Goal: Obtain resource: Download file/media

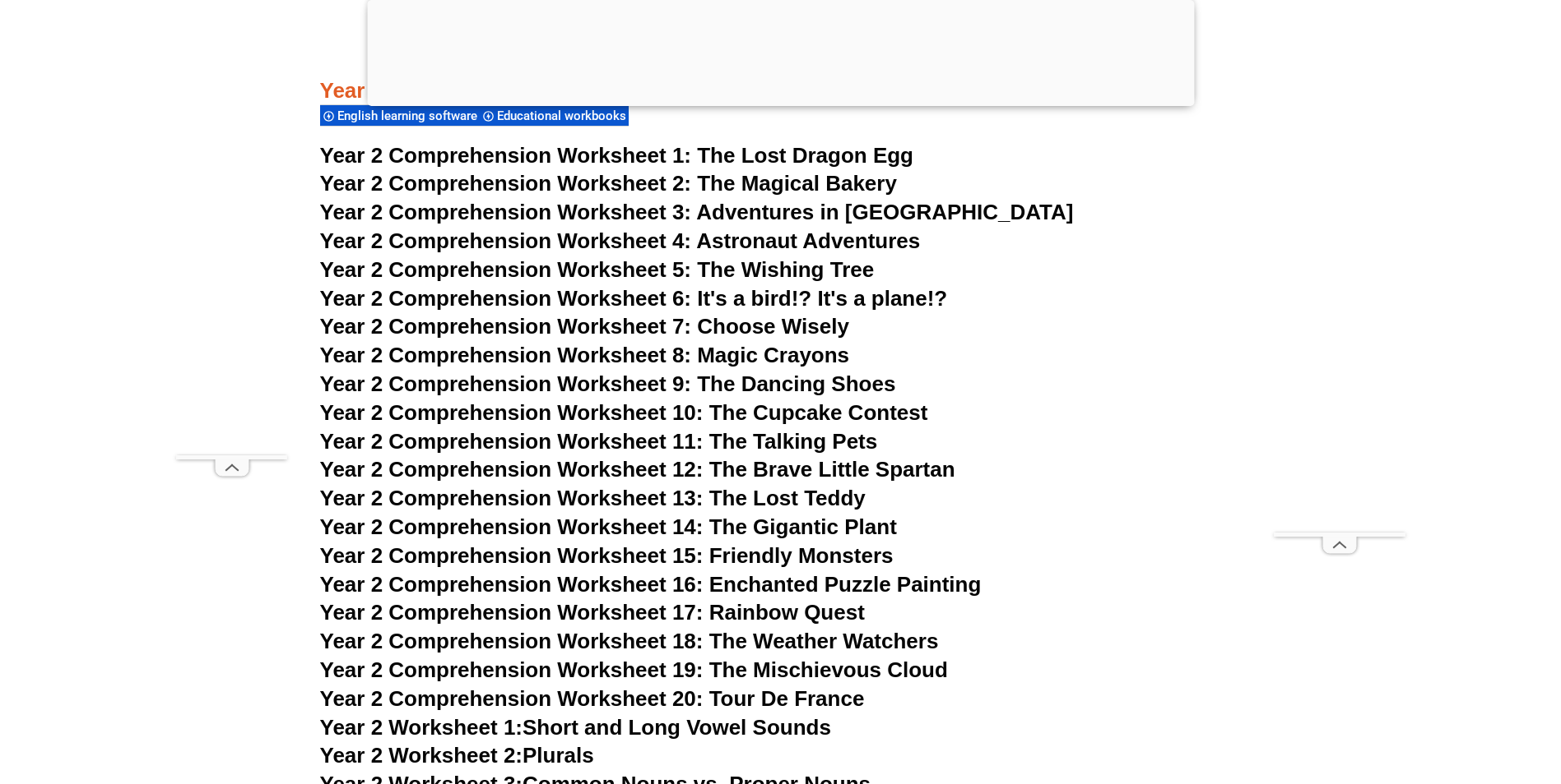
scroll to position [4134, 0]
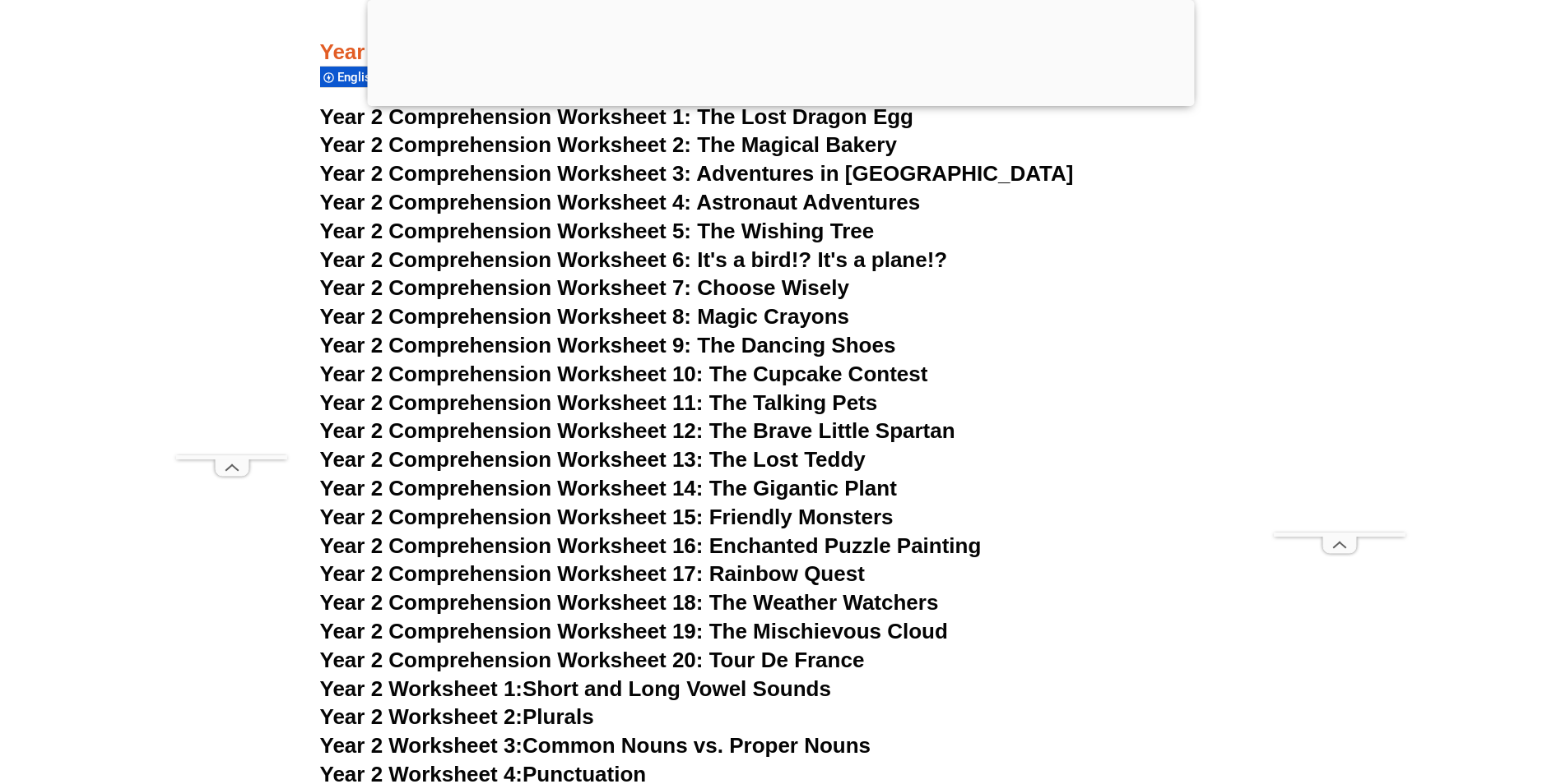
click at [504, 491] on span "Year 2 Comprehension Worksheet 14: The Gigantic Plant" at bounding box center [607, 489] width 576 height 25
click at [903, 604] on span "Year 2 Comprehension Worksheet 18: The Weather Watchers" at bounding box center [628, 602] width 618 height 25
click at [737, 686] on link "Year 2 Worksheet 1: Short and Long Vowel Sounds" at bounding box center [574, 688] width 511 height 25
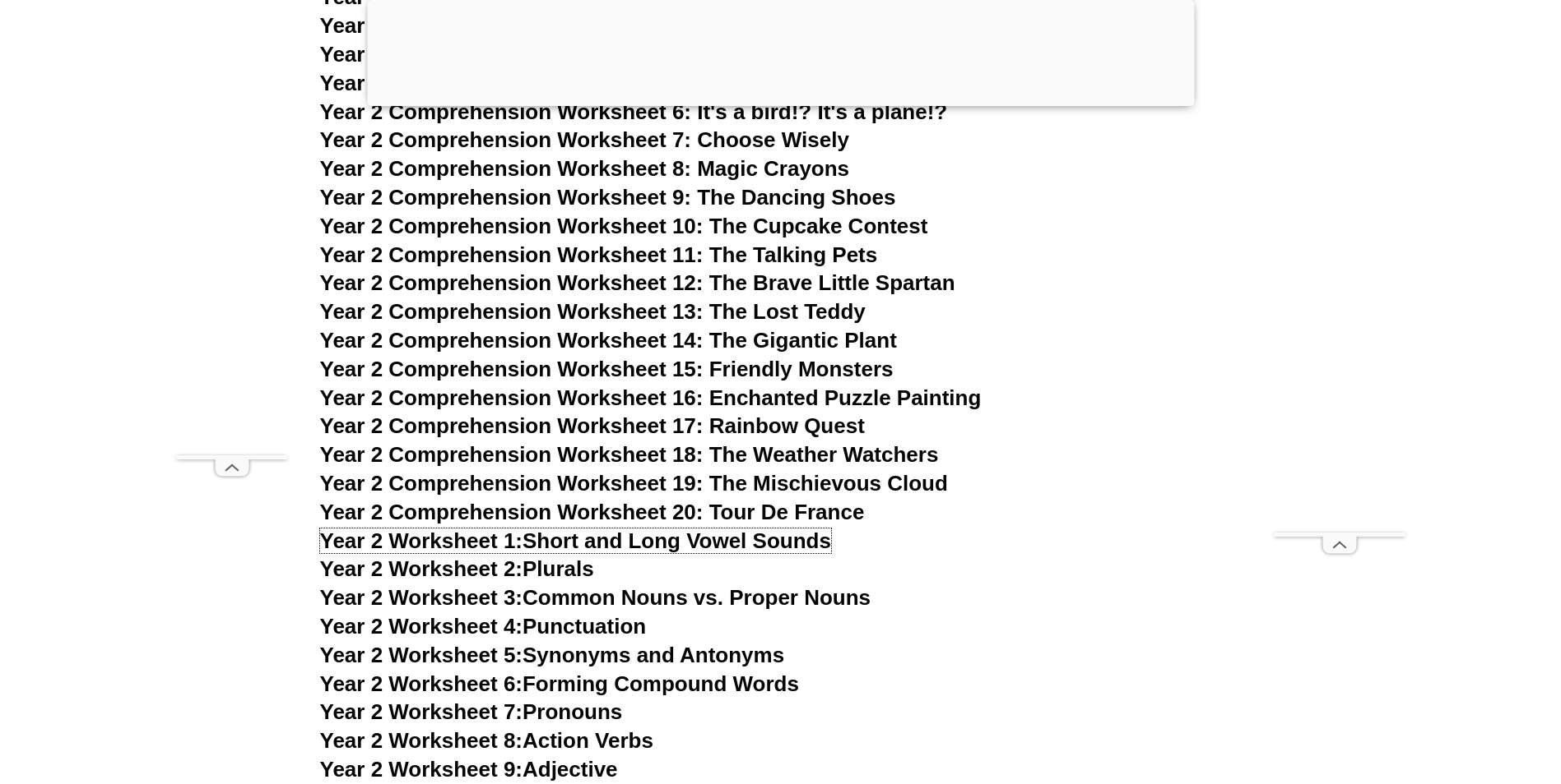
scroll to position [4381, 0]
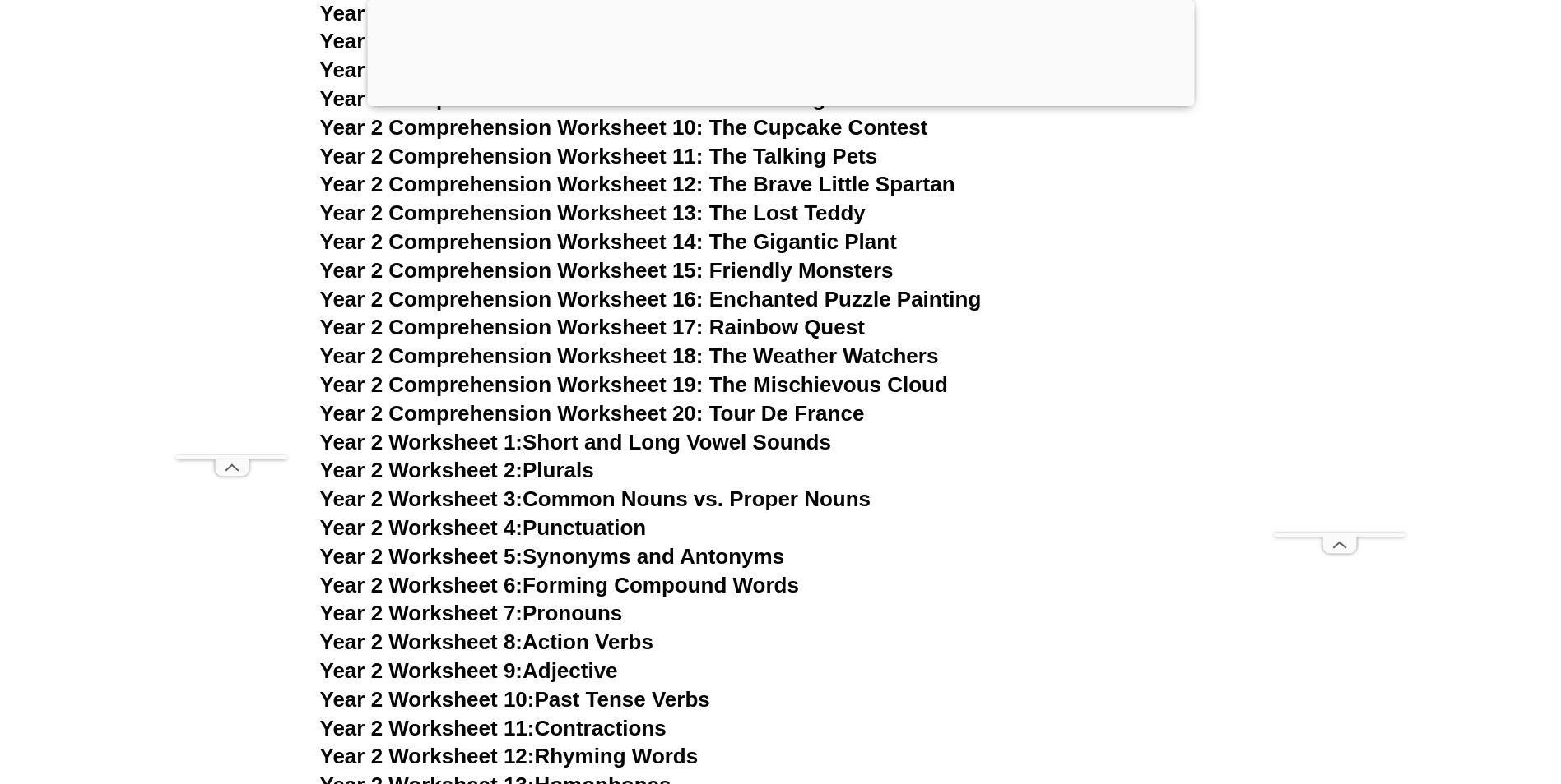
click at [576, 524] on link "Year 2 Worksheet 4: Punctuation" at bounding box center [483, 527] width 327 height 25
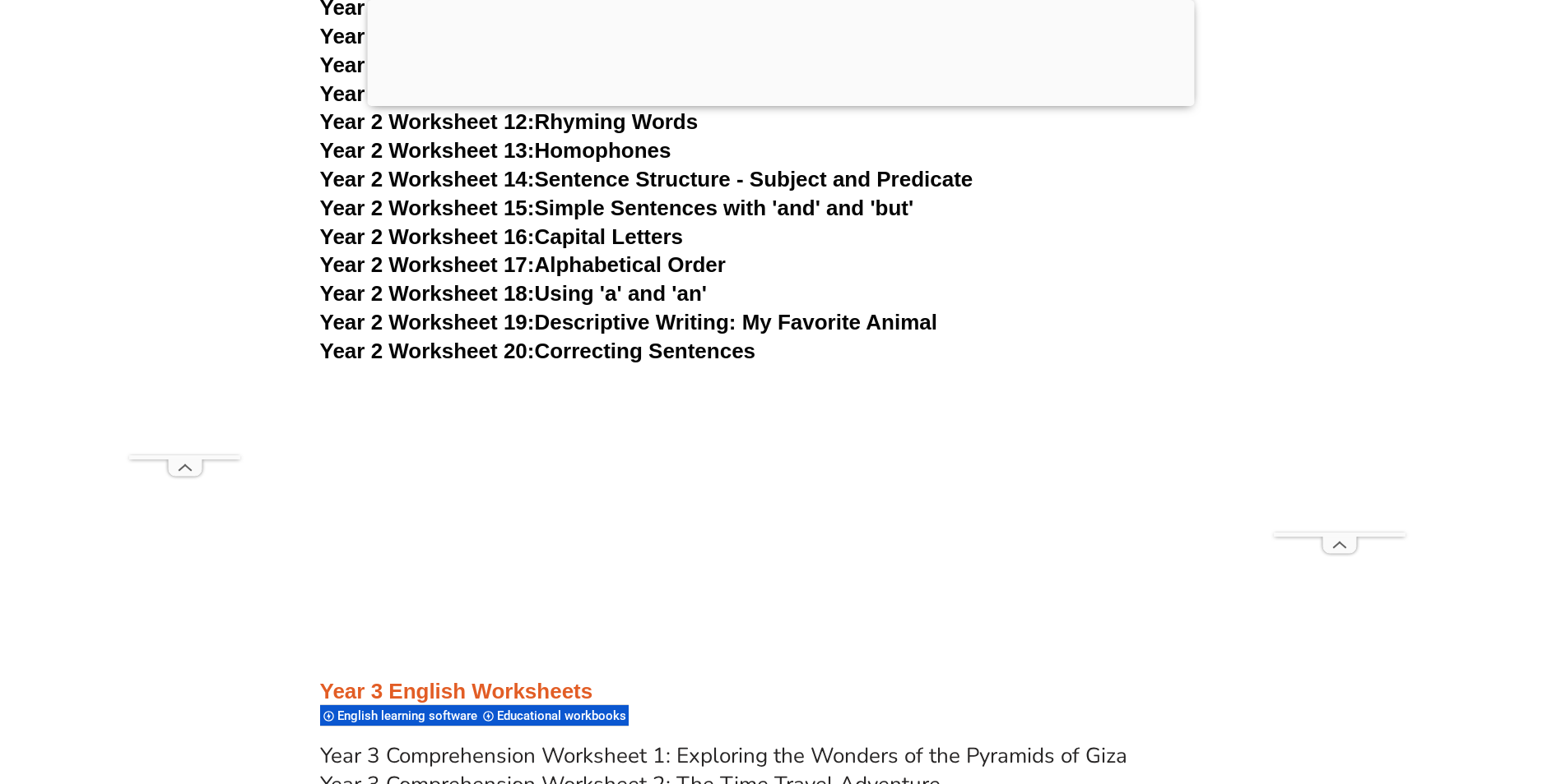
scroll to position [4851, 0]
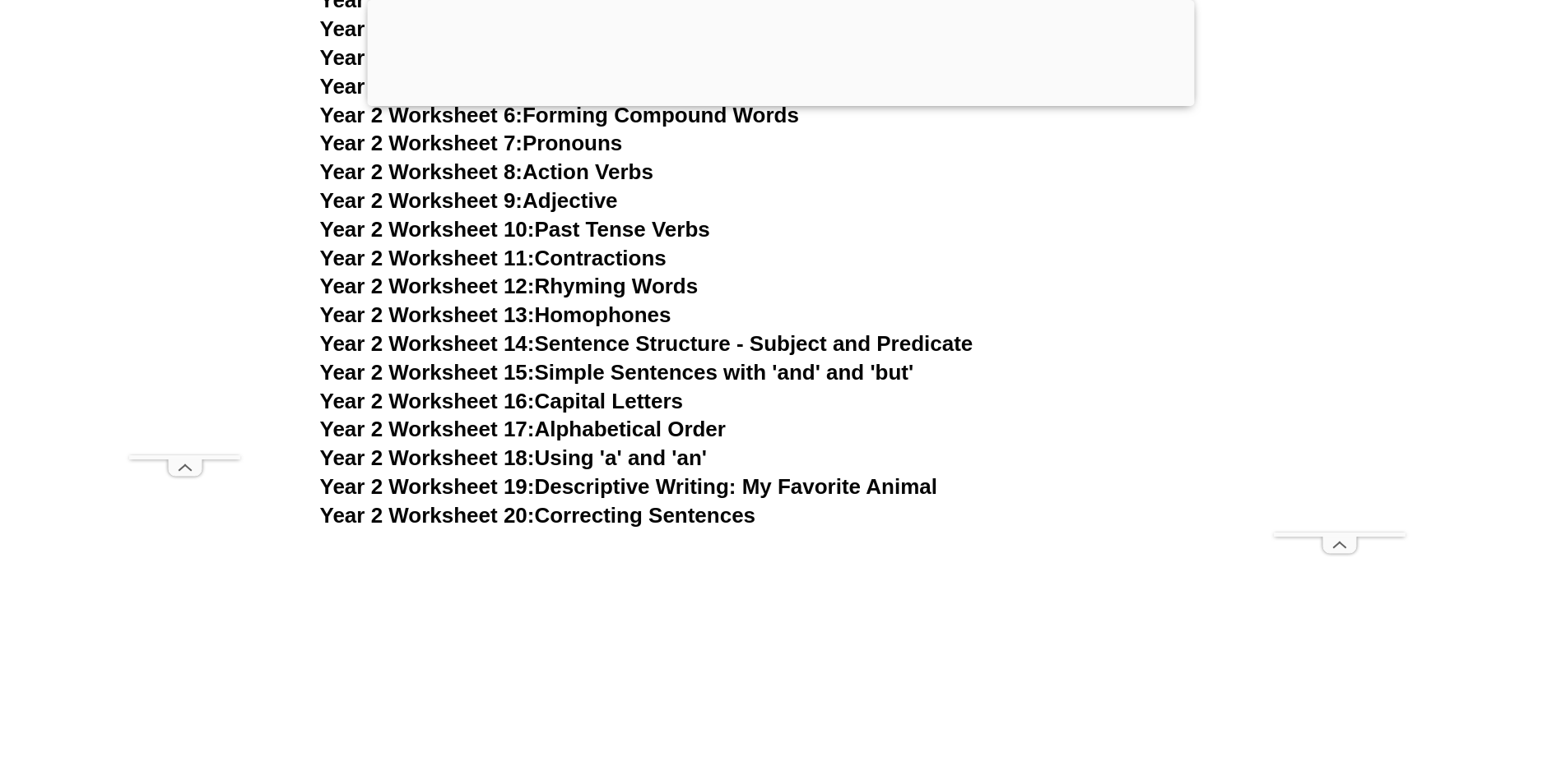
click at [602, 290] on link "Year 2 Worksheet 12: Rhyming Words" at bounding box center [509, 286] width 378 height 25
click at [623, 466] on link "Year 2 Worksheet 18: Using 'a' and 'an'" at bounding box center [513, 458] width 386 height 25
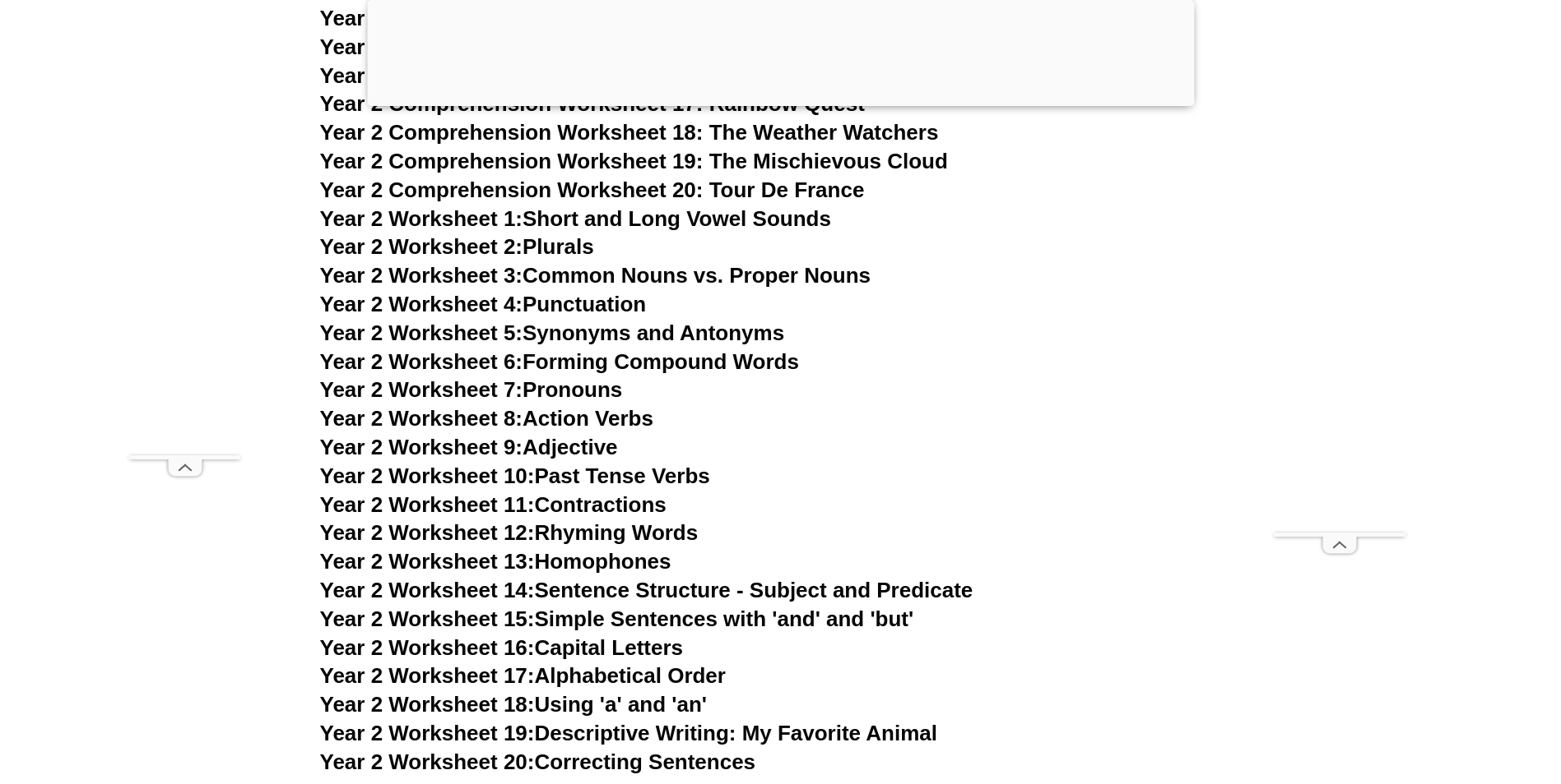
click at [612, 303] on link "Year 2 Worksheet 4: Punctuation" at bounding box center [483, 303] width 327 height 25
click at [743, 329] on link "Year 2 Worksheet 5: Synonyms and Antonyms" at bounding box center [552, 332] width 465 height 25
click at [699, 364] on link "Year 2 Worksheet 6: Forming Compound Words" at bounding box center [558, 361] width 479 height 25
click at [596, 388] on link "Year 2 Worksheet 7: Pronouns" at bounding box center [471, 389] width 303 height 25
click at [600, 413] on link "Year 2 Worksheet 8: Action Verbs" at bounding box center [486, 418] width 334 height 25
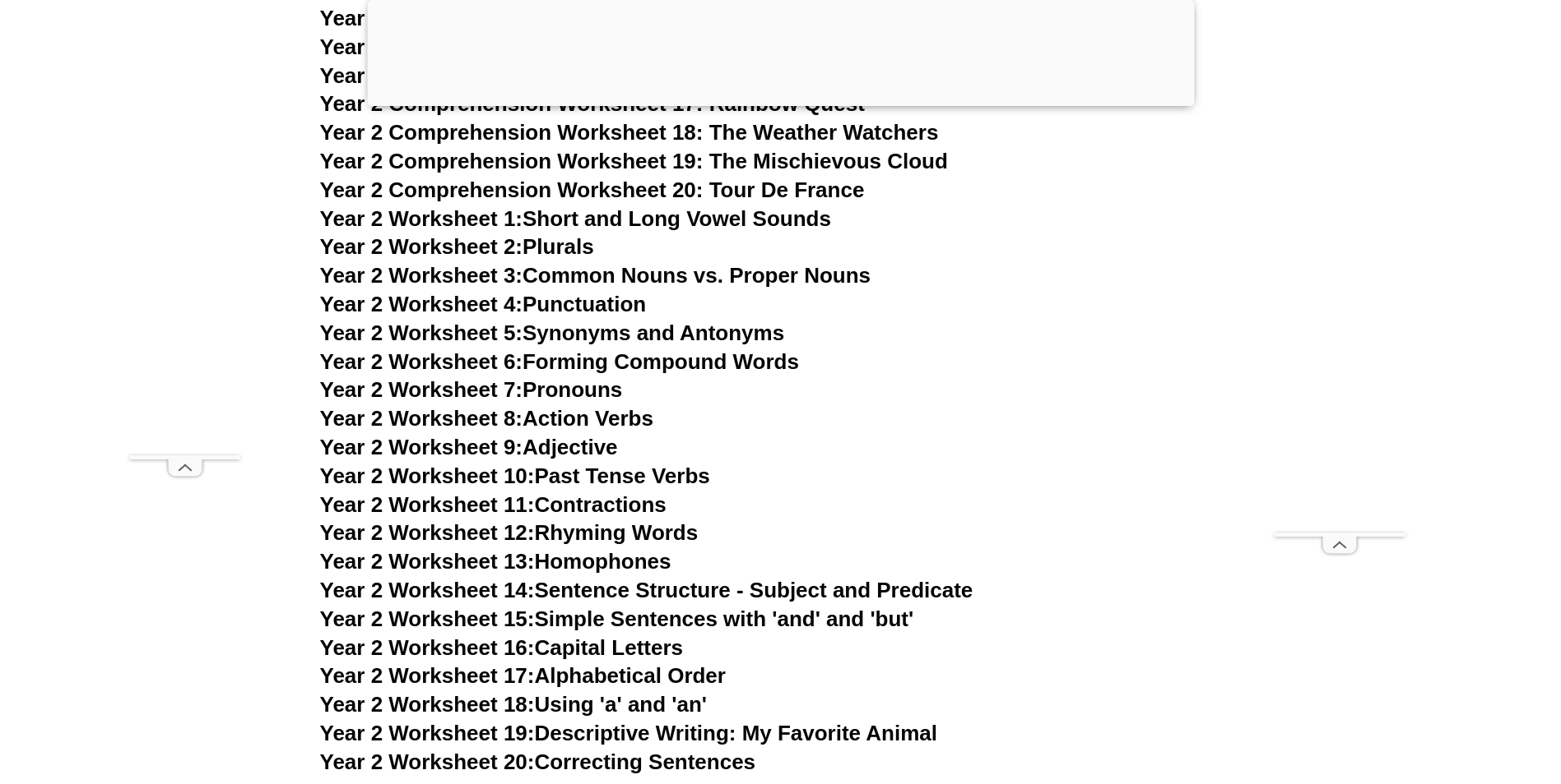
click at [596, 422] on link "Year 2 Worksheet 8: Action Verbs" at bounding box center [486, 418] width 334 height 25
click at [632, 475] on link "Year 2 Worksheet 10: Past Tense Verbs" at bounding box center [515, 476] width 390 height 25
click at [580, 446] on link "Year 2 Worksheet 9: Adjective" at bounding box center [468, 447] width 298 height 25
click at [626, 504] on link "Year 2 Worksheet 11: Contractions" at bounding box center [493, 504] width 346 height 25
click at [610, 563] on link "Year 2 Worksheet 13: Homophones" at bounding box center [495, 561] width 351 height 25
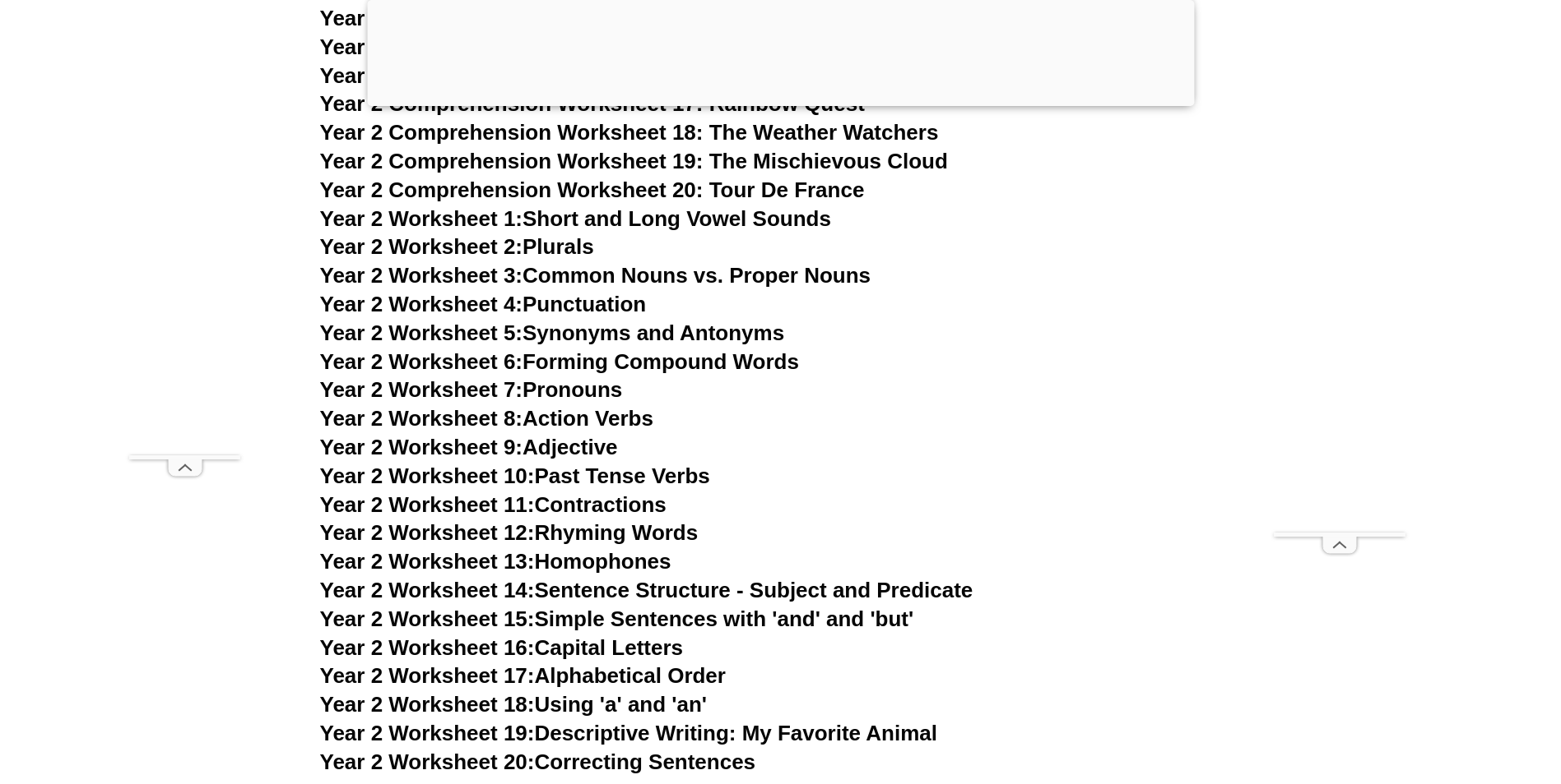
click at [938, 592] on link "Year 2 Worksheet 14: Sentence Structure - Subject and Predicate" at bounding box center [646, 590] width 653 height 25
click at [754, 621] on link "Year 2 Worksheet 15: Simple Sentences with 'and' and 'but'" at bounding box center [616, 619] width 594 height 25
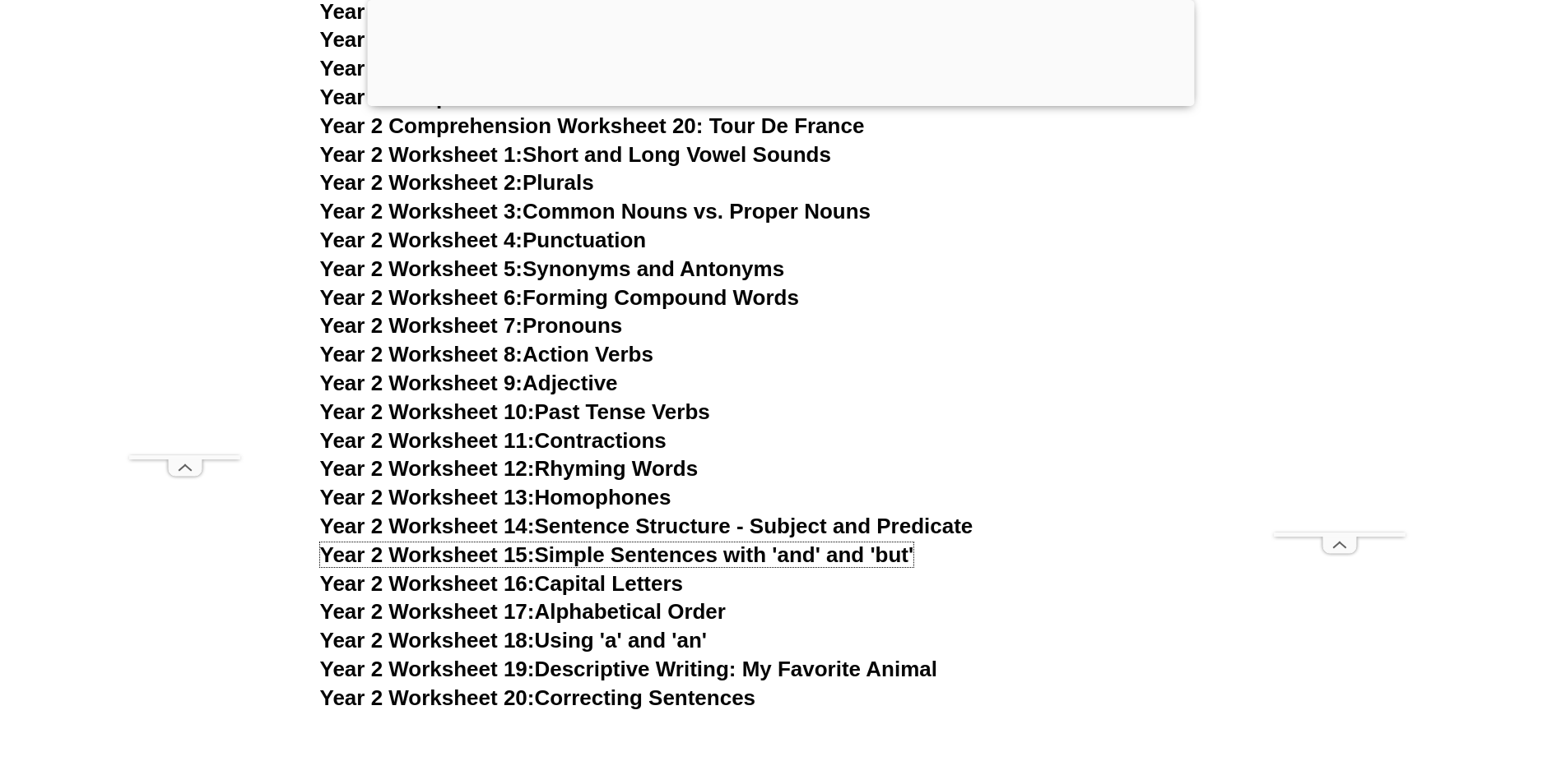
scroll to position [4769, 0]
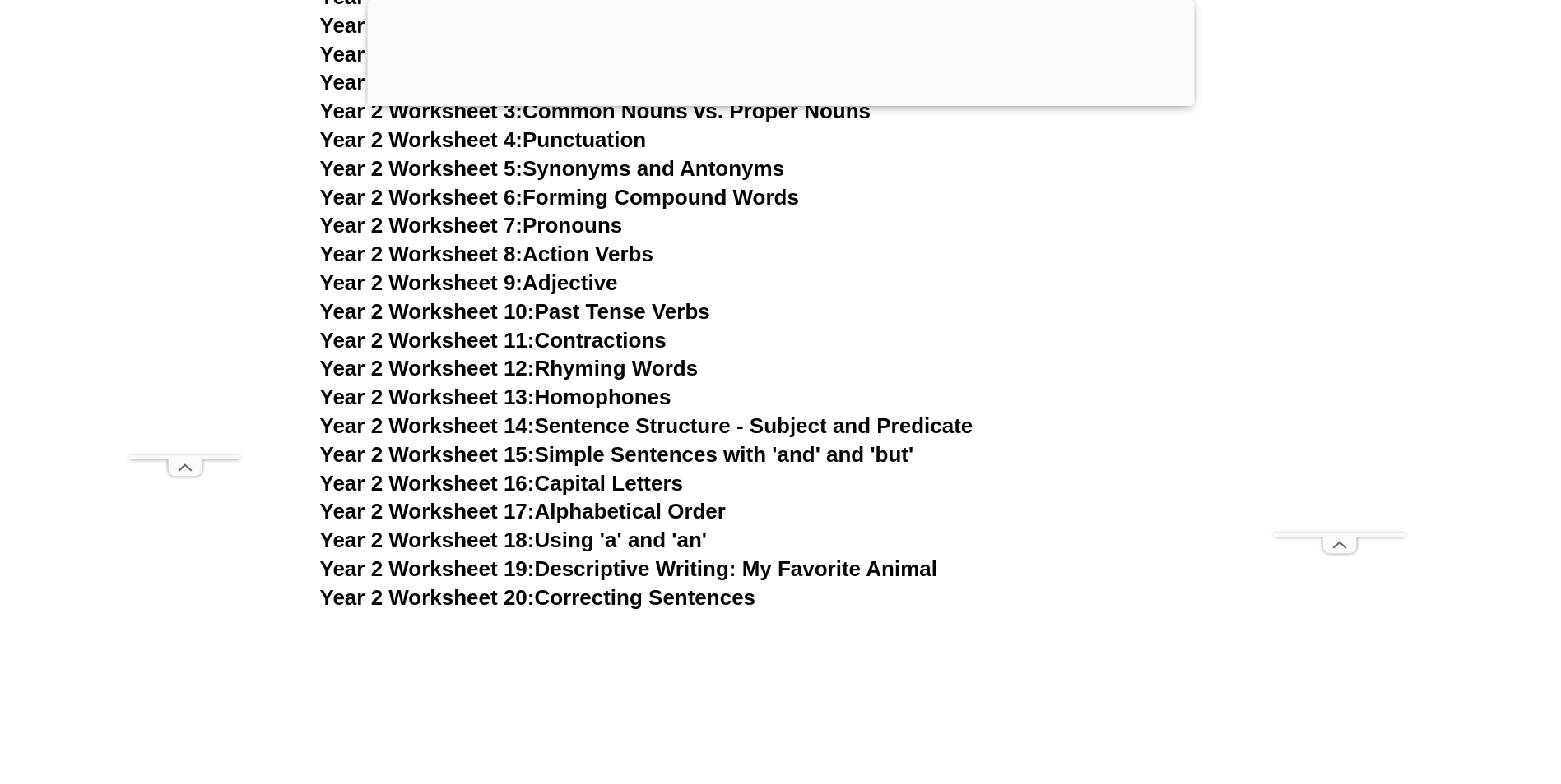
click at [624, 508] on link "Year 2 Worksheet 17: Alphabetical Order" at bounding box center [522, 511] width 405 height 25
click at [837, 575] on link "Year 2 Worksheet 19: Descriptive Writing: My Favorite Animal" at bounding box center [628, 569] width 617 height 25
